Goal: Transaction & Acquisition: Purchase product/service

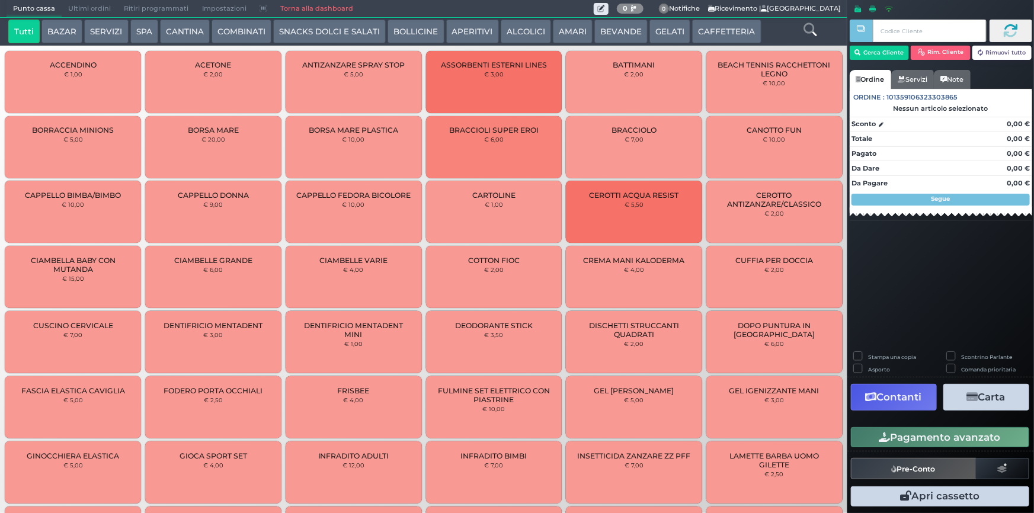
click at [349, 28] on button "SNACKS DOLCI E SALATI" at bounding box center [329, 32] width 113 height 24
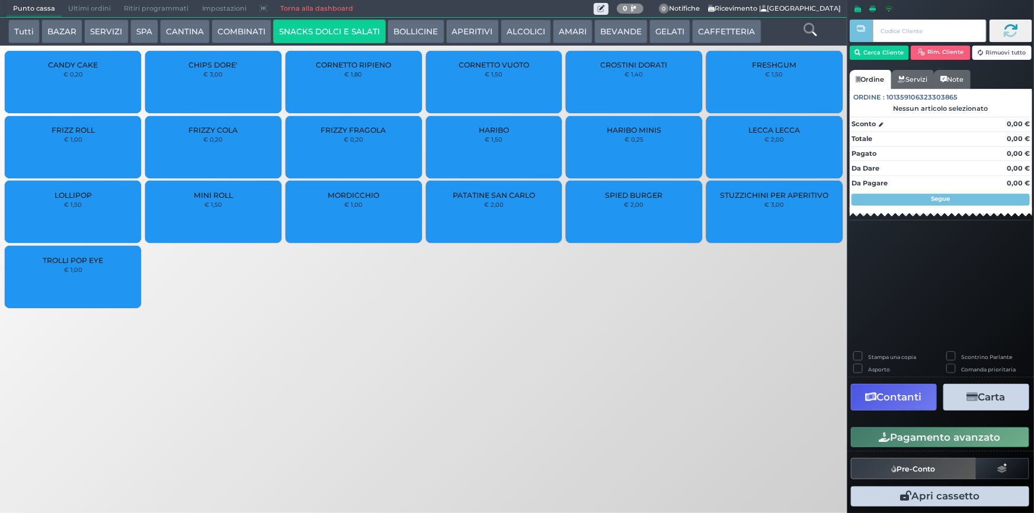
click at [207, 209] on div "MINI ROLL € 1,50" at bounding box center [213, 212] width 136 height 62
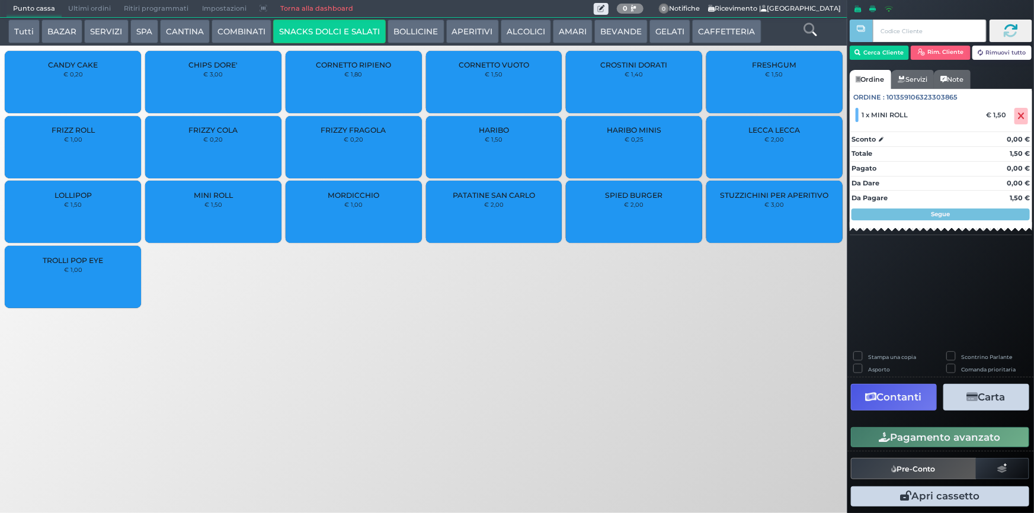
click at [935, 445] on div "Pagamento avanzato" at bounding box center [941, 437] width 187 height 27
click at [935, 443] on button "Pagamento avanzato" at bounding box center [940, 437] width 178 height 20
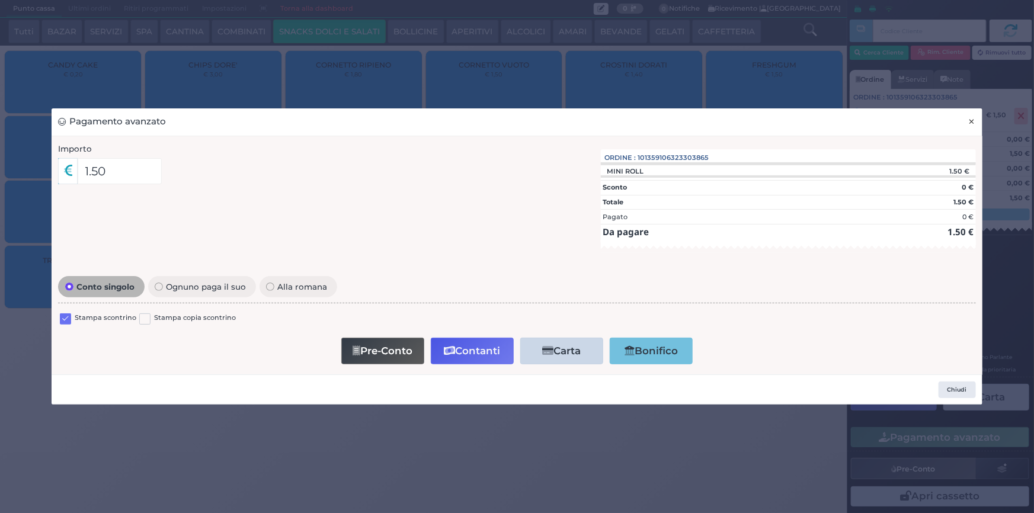
click at [975, 121] on span "×" at bounding box center [973, 121] width 8 height 13
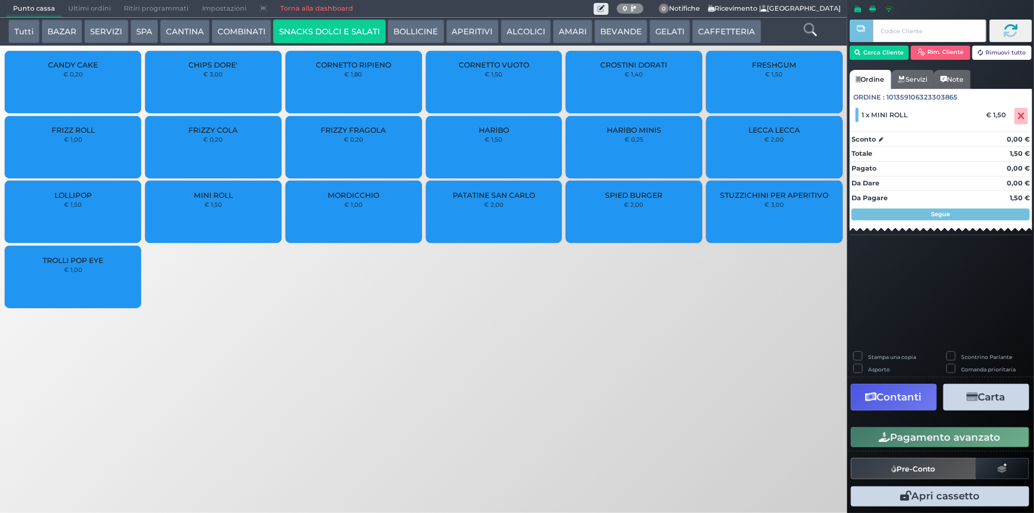
click at [656, 23] on button "GELATI" at bounding box center [670, 32] width 41 height 24
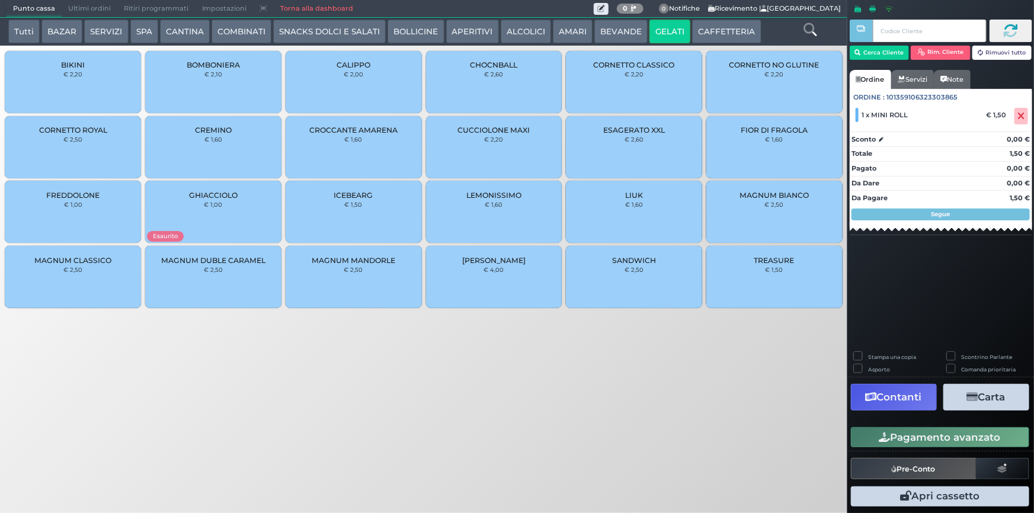
click at [748, 203] on div "MAGNUM BIANCO € 2,50" at bounding box center [775, 212] width 136 height 62
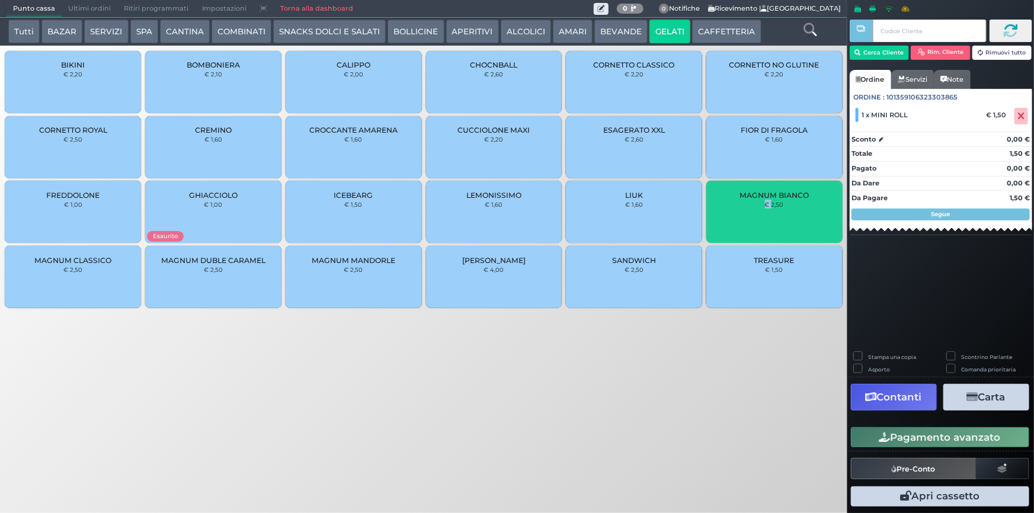
click at [748, 203] on div "MAGNUM BIANCO € 2,50" at bounding box center [775, 212] width 136 height 62
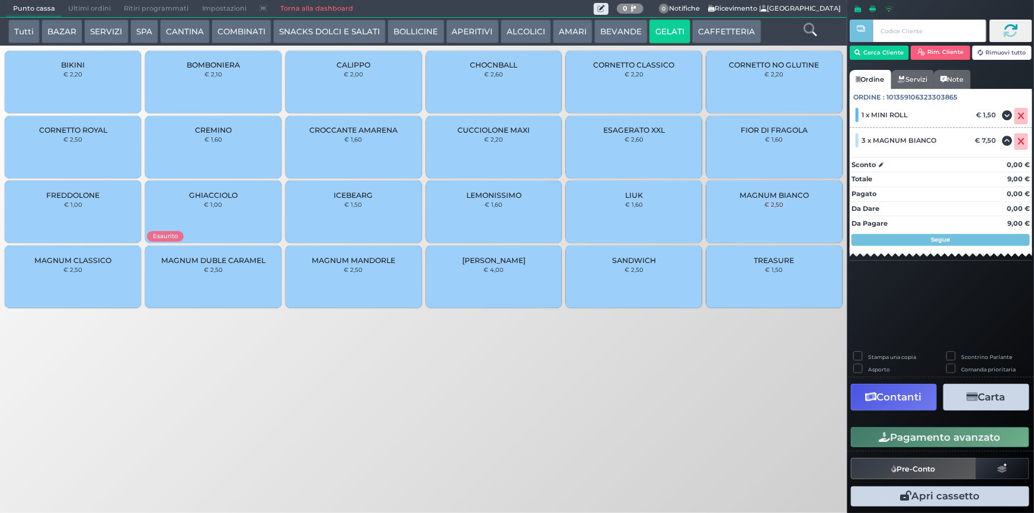
click at [931, 435] on button "Pagamento avanzato" at bounding box center [940, 437] width 178 height 20
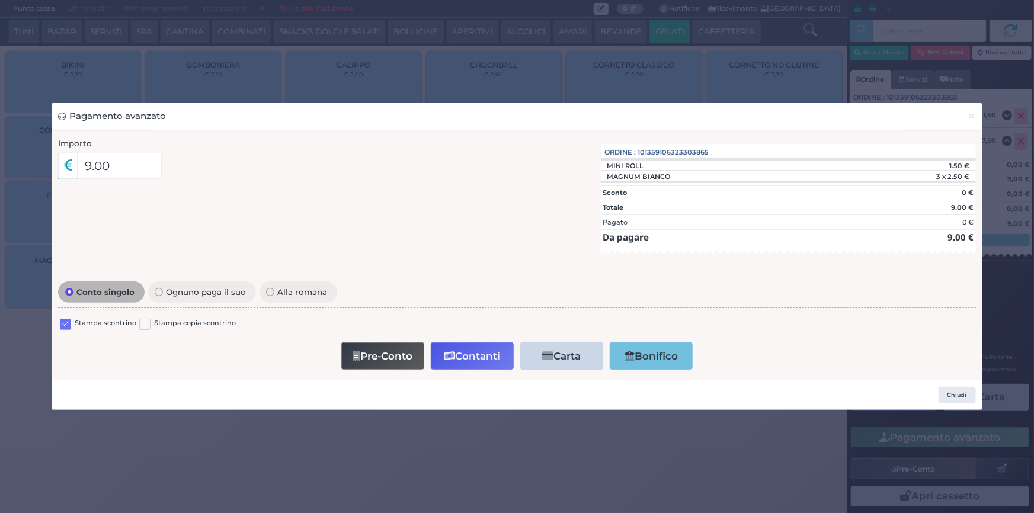
click at [66, 322] on label at bounding box center [65, 324] width 11 height 11
click at [0, 0] on input "checkbox" at bounding box center [0, 0] width 0 height 0
click at [452, 364] on button "Contanti" at bounding box center [472, 356] width 83 height 27
